Goal: Find specific page/section: Find specific page/section

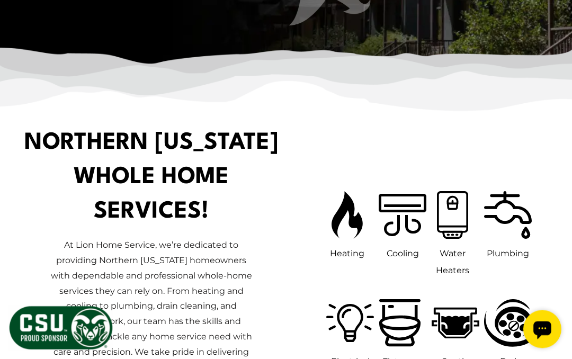
scroll to position [409, 0]
click at [402, 213] on icon at bounding box center [402, 215] width 58 height 58
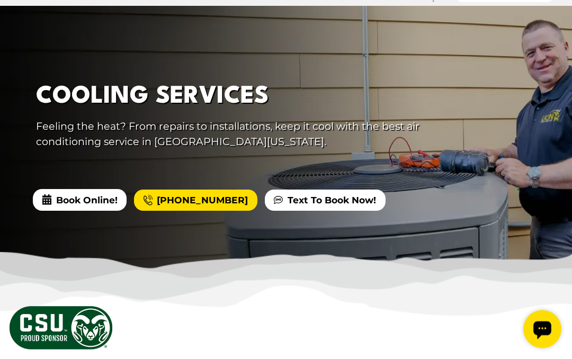
scroll to position [184, 0]
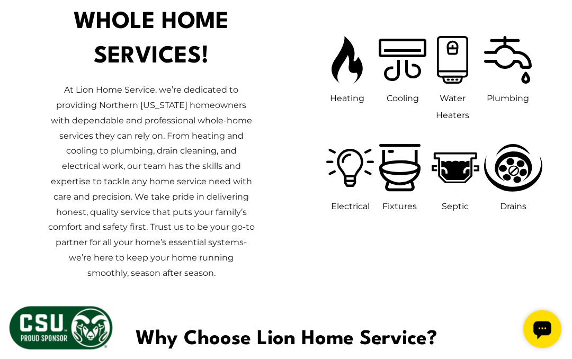
scroll to position [565, 0]
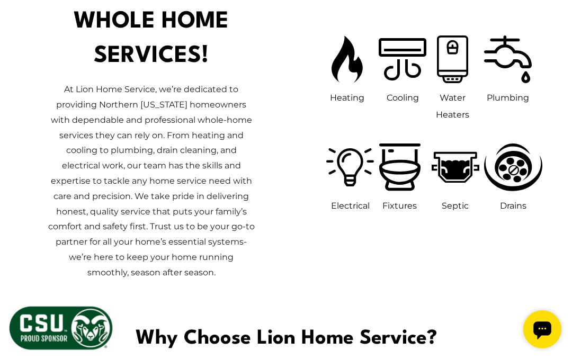
click at [341, 93] on span "Heating" at bounding box center [347, 98] width 34 height 10
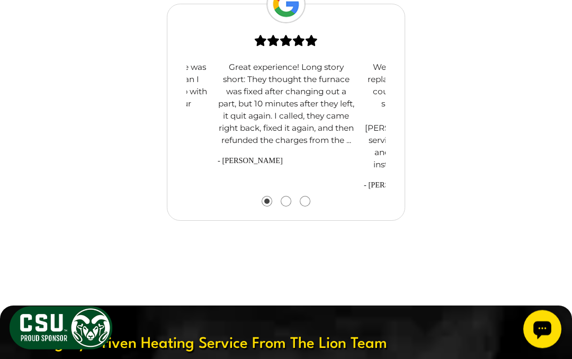
scroll to position [1504, 0]
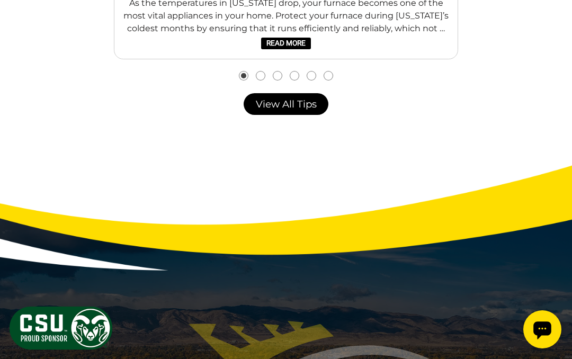
scroll to position [2778, 0]
